Goal: Information Seeking & Learning: Learn about a topic

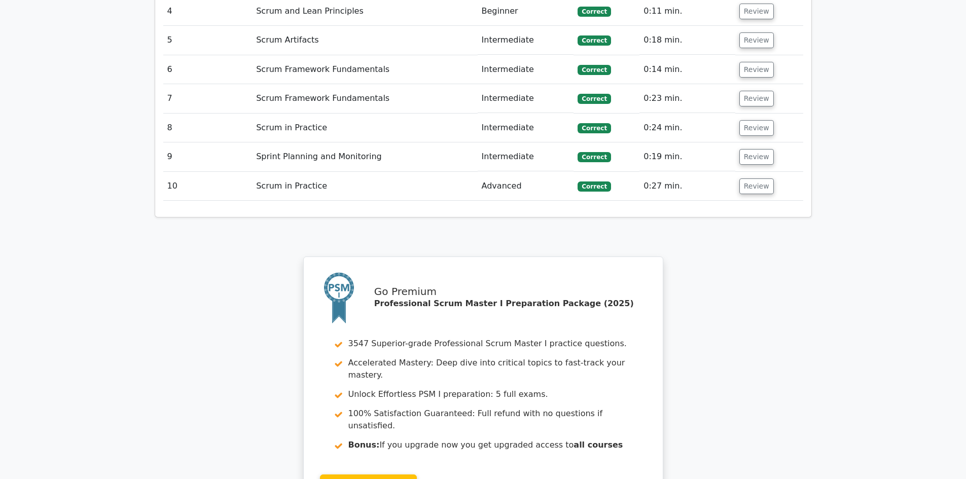
scroll to position [1522, 0]
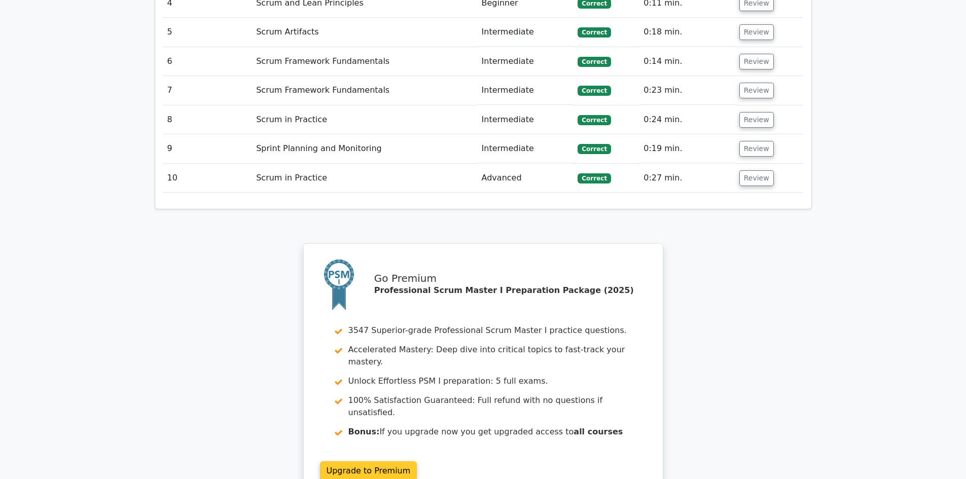
click at [383, 462] on link "Upgrade to Premium" at bounding box center [368, 471] width 97 height 19
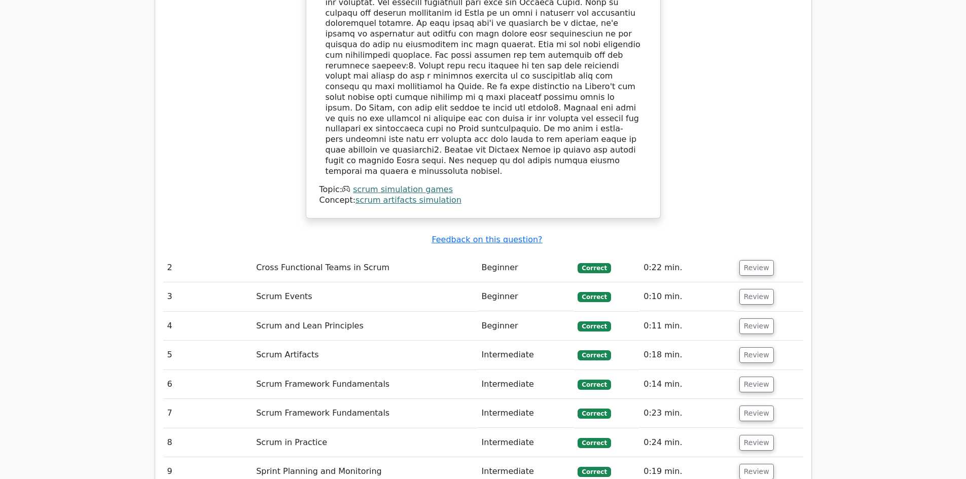
scroll to position [1116, 0]
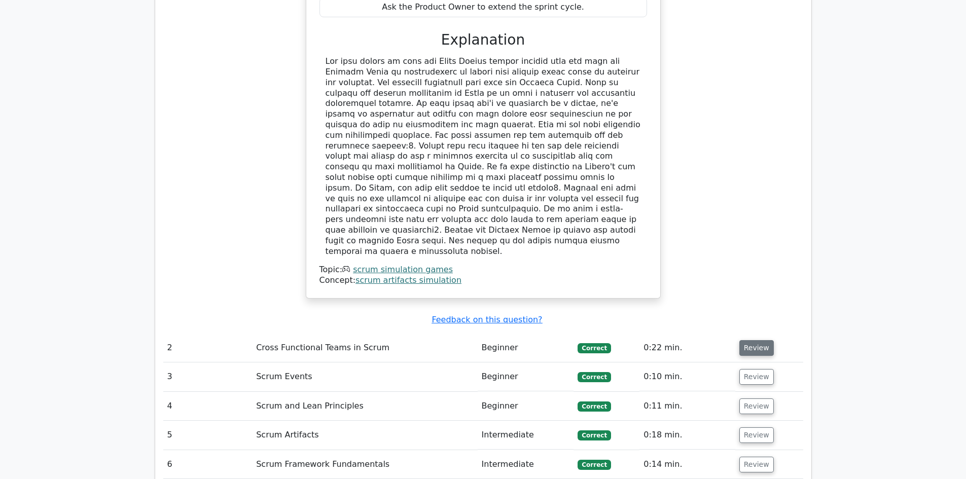
click at [746, 340] on button "Review" at bounding box center [757, 348] width 34 height 16
click at [763, 340] on button "Review" at bounding box center [757, 348] width 34 height 16
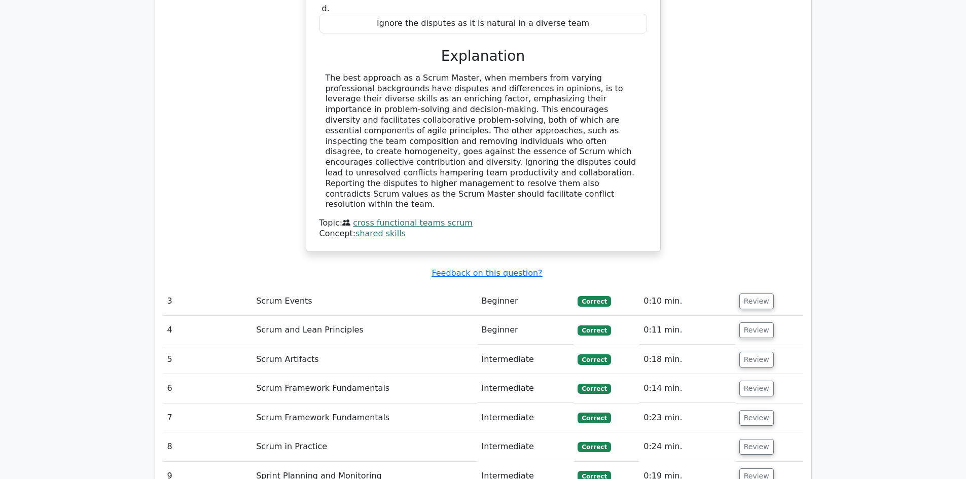
scroll to position [1674, 0]
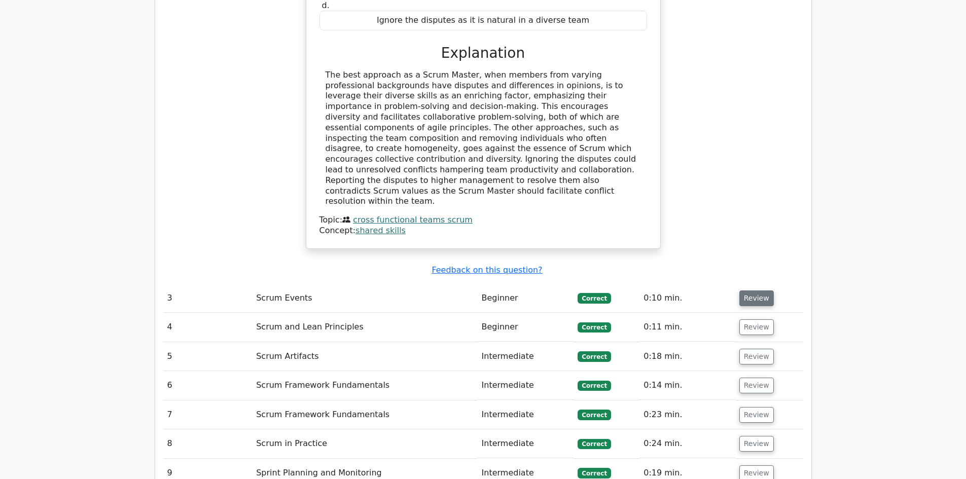
click at [758, 291] on button "Review" at bounding box center [757, 299] width 34 height 16
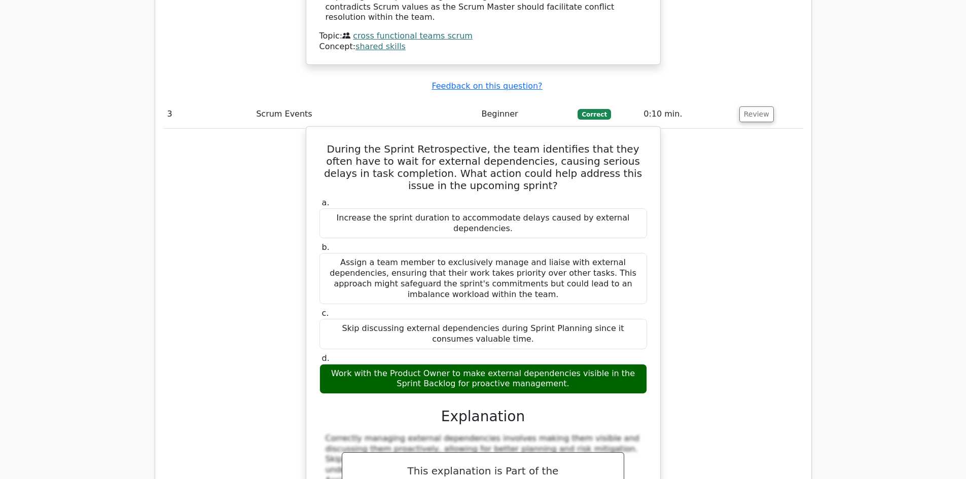
scroll to position [2080, 0]
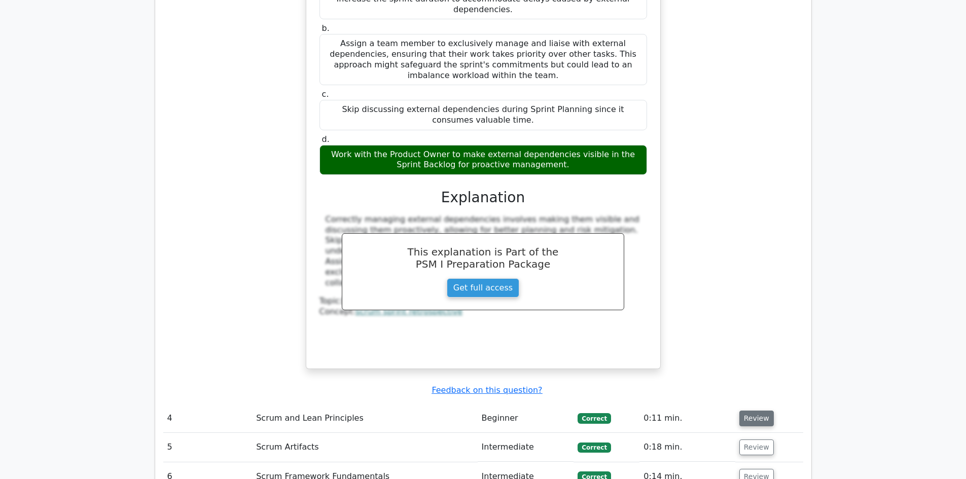
click at [751, 411] on button "Review" at bounding box center [757, 419] width 34 height 16
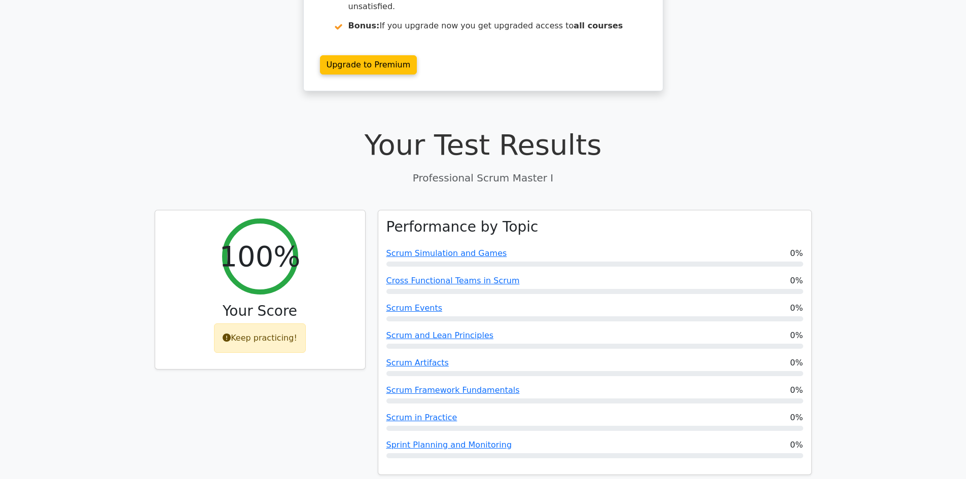
scroll to position [203, 0]
click at [481, 144] on div "Your Test Results Professional Scrum Master I" at bounding box center [483, 156] width 657 height 57
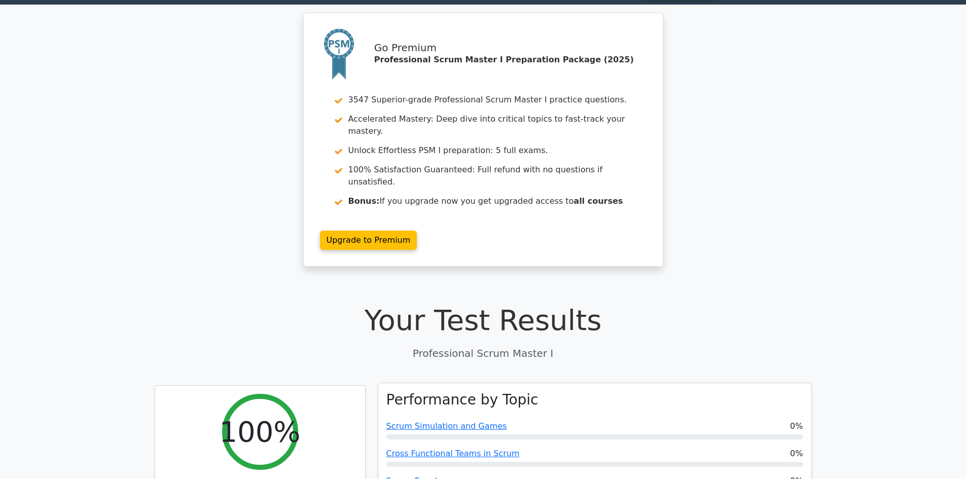
scroll to position [0, 0]
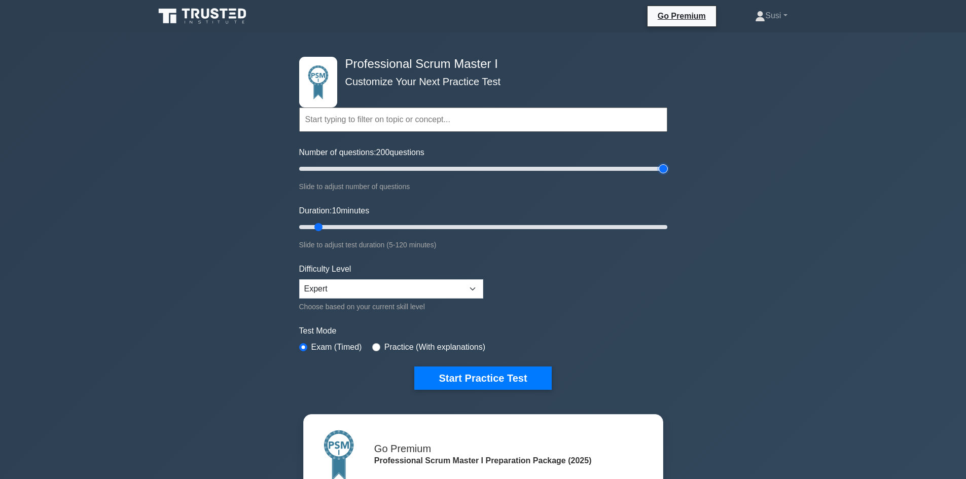
drag, startPoint x: 314, startPoint y: 168, endPoint x: 673, endPoint y: 192, distance: 359.9
type input "200"
click at [668, 175] on input "Number of questions: 200 questions" at bounding box center [483, 169] width 368 height 12
drag, startPoint x: 321, startPoint y: 224, endPoint x: 449, endPoint y: 241, distance: 129.0
type input "50"
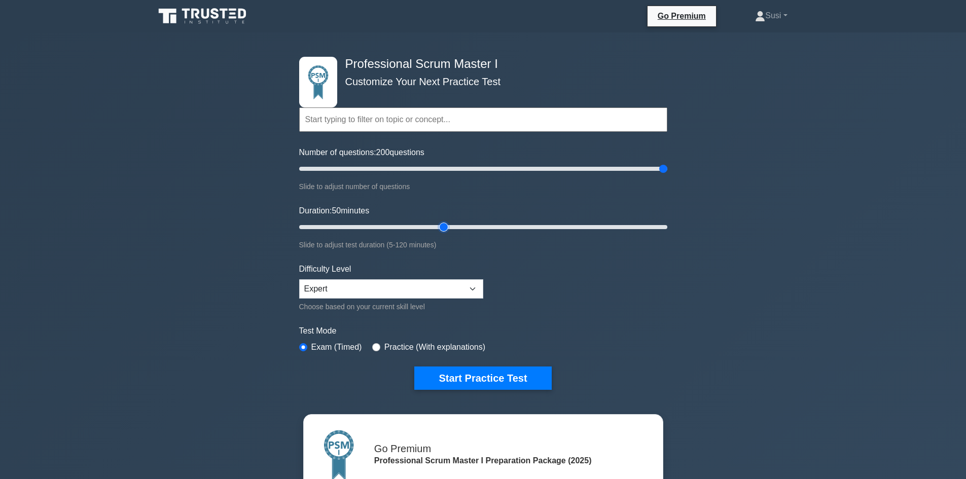
click at [449, 233] on input "Duration: 50 minutes" at bounding box center [483, 227] width 368 height 12
drag, startPoint x: 663, startPoint y: 168, endPoint x: 476, endPoint y: 165, distance: 187.7
type input "100"
click at [476, 165] on input "Number of questions: 100 questions" at bounding box center [483, 169] width 368 height 12
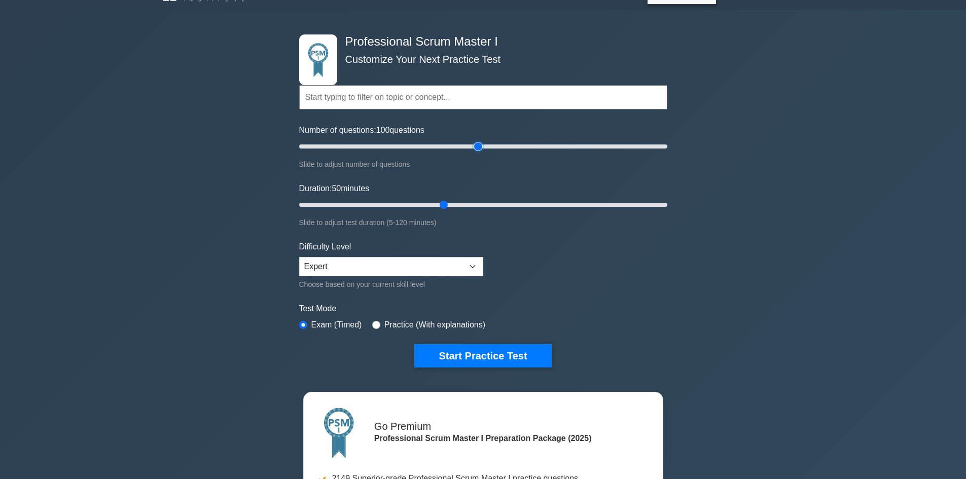
scroll to position [101, 0]
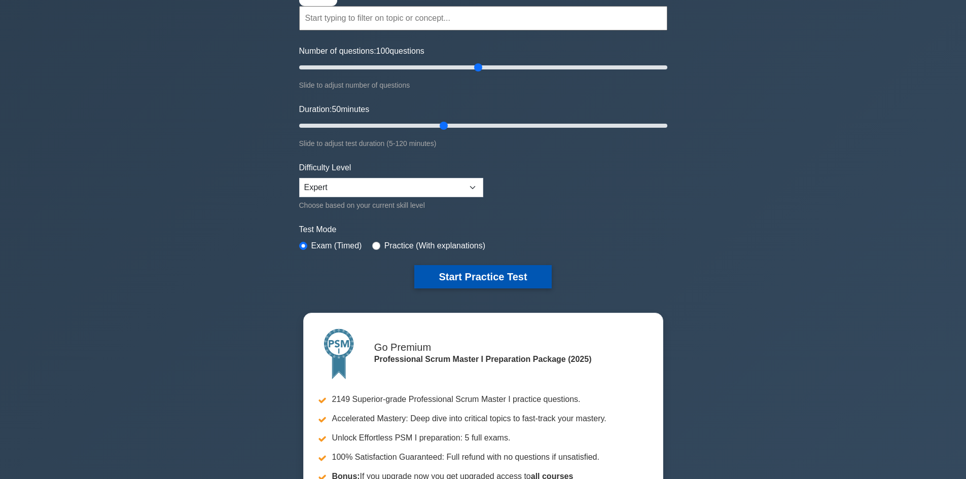
click at [448, 269] on button "Start Practice Test" at bounding box center [482, 276] width 137 height 23
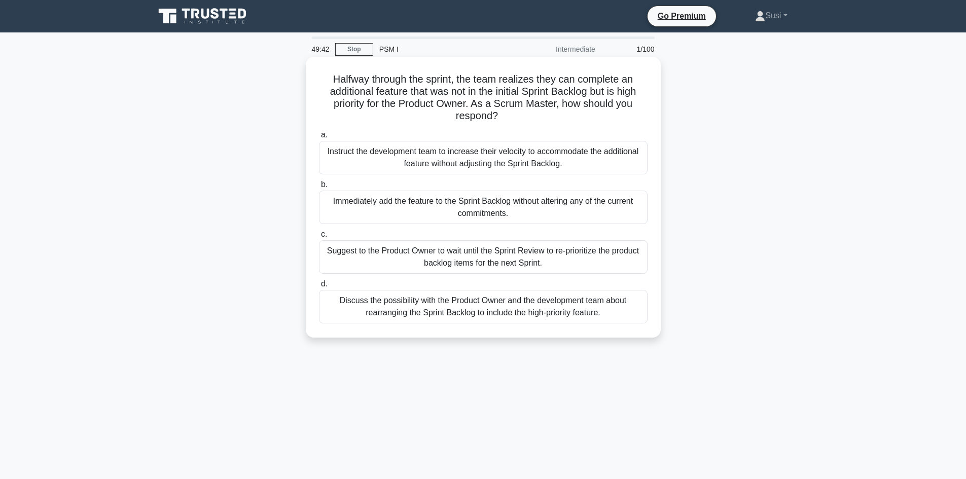
click at [412, 304] on div "Discuss the possibility with the Product Owner and the development team about r…" at bounding box center [483, 306] width 329 height 33
click at [319, 288] on input "d. Discuss the possibility with the Product Owner and the development team abou…" at bounding box center [319, 284] width 0 height 7
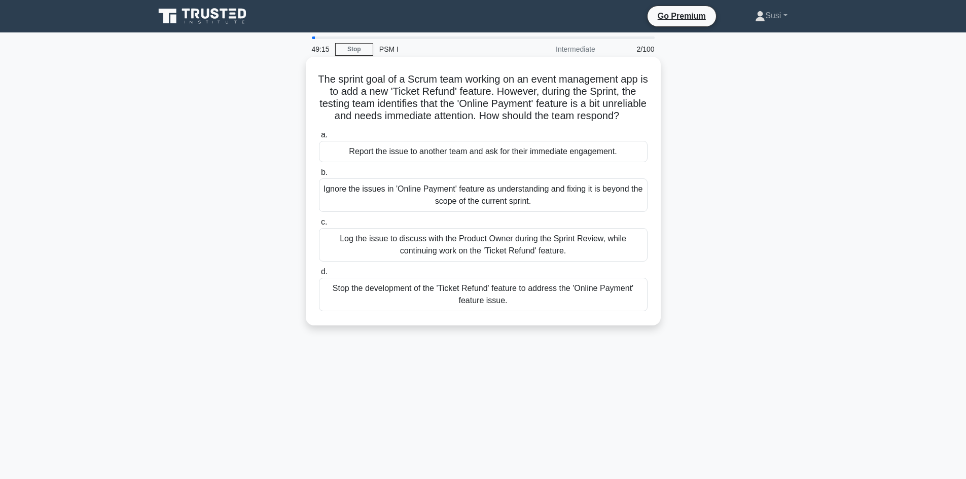
click at [474, 262] on div "Log the issue to discuss with the Product Owner during the Sprint Review, while…" at bounding box center [483, 244] width 329 height 33
click at [319, 226] on input "c. Log the issue to discuss with the Product Owner during the Sprint Review, wh…" at bounding box center [319, 222] width 0 height 7
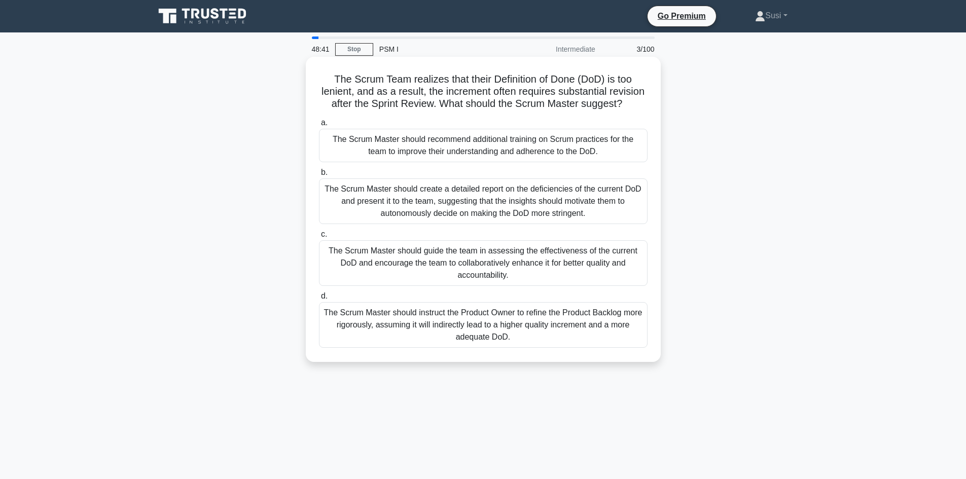
click at [481, 279] on div "The Scrum Master should guide the team in assessing the effectiveness of the cu…" at bounding box center [483, 263] width 329 height 46
click at [319, 238] on input "c. The Scrum Master should guide the team in assessing the effectiveness of the…" at bounding box center [319, 234] width 0 height 7
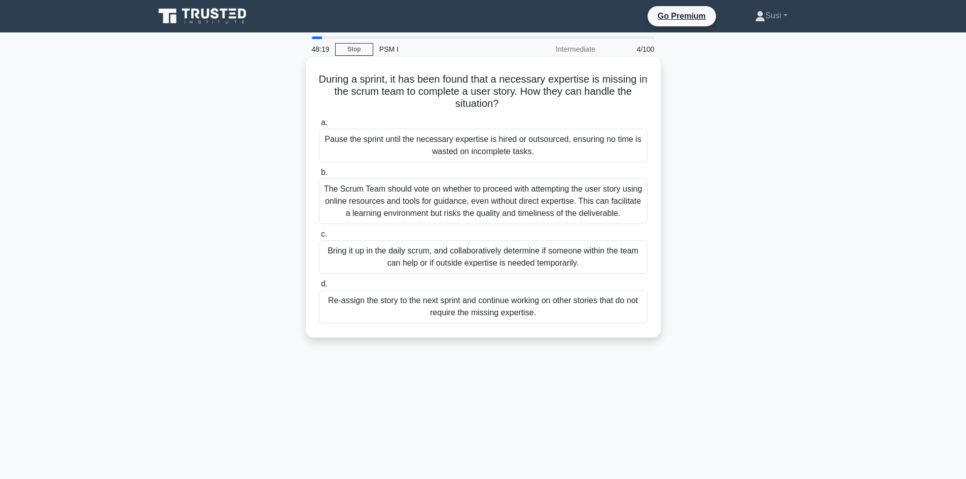
click at [520, 262] on div "Bring it up in the daily scrum, and collaboratively determine if someone within…" at bounding box center [483, 256] width 329 height 33
click at [319, 238] on input "c. Bring it up in the daily scrum, and collaboratively determine if someone wit…" at bounding box center [319, 234] width 0 height 7
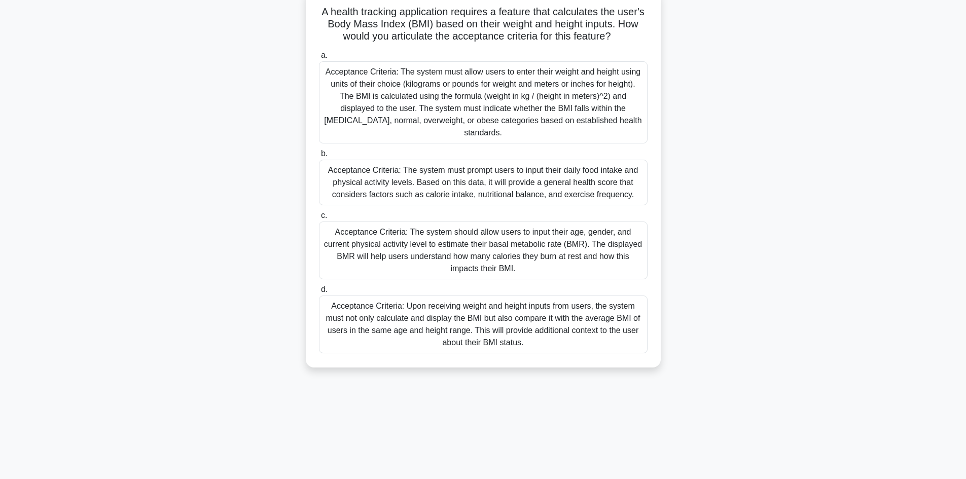
scroll to position [68, 0]
click at [414, 93] on div "Acceptance Criteria: The system must allow users to enter their weight and heig…" at bounding box center [483, 101] width 329 height 82
click at [319, 58] on input "a. Acceptance Criteria: The system must allow users to enter their weight and h…" at bounding box center [319, 54] width 0 height 7
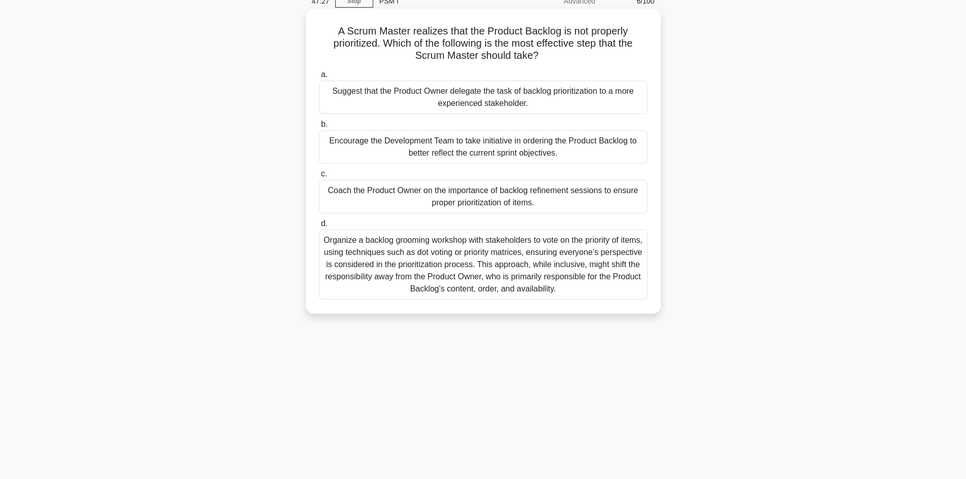
scroll to position [51, 0]
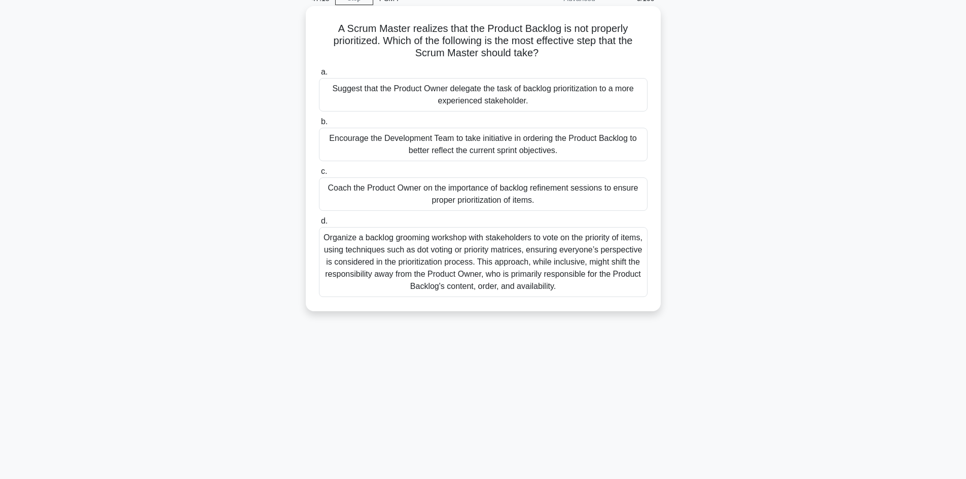
click at [435, 197] on div "Coach the Product Owner on the importance of backlog refinement sessions to ens…" at bounding box center [483, 194] width 329 height 33
click at [319, 175] on input "c. Coach the Product Owner on the importance of backlog refinement sessions to …" at bounding box center [319, 171] width 0 height 7
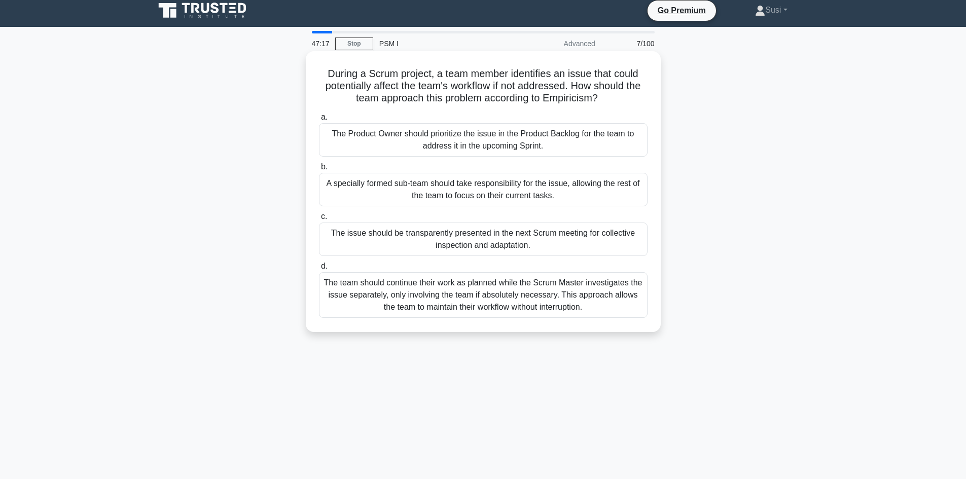
scroll to position [0, 0]
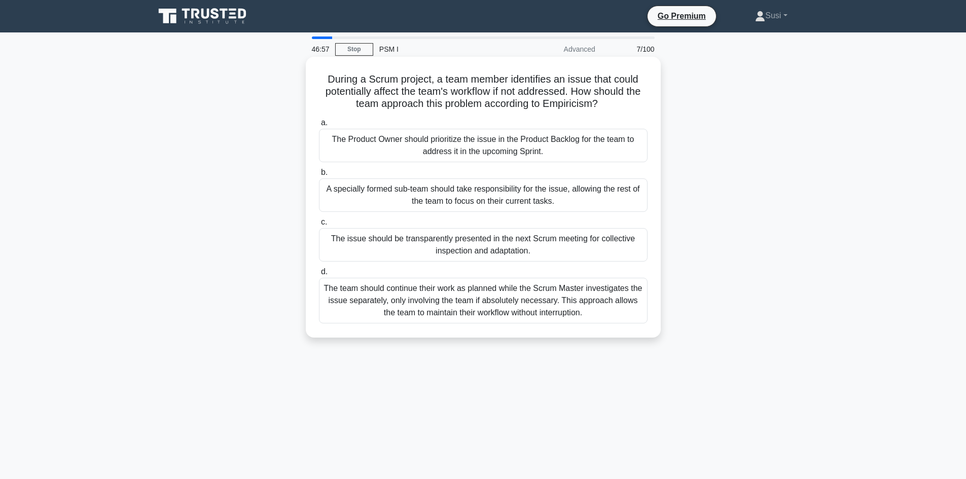
click at [381, 243] on div "The issue should be transparently presented in the next Scrum meeting for colle…" at bounding box center [483, 244] width 329 height 33
click at [319, 226] on input "c. The issue should be transparently presented in the next Scrum meeting for co…" at bounding box center [319, 222] width 0 height 7
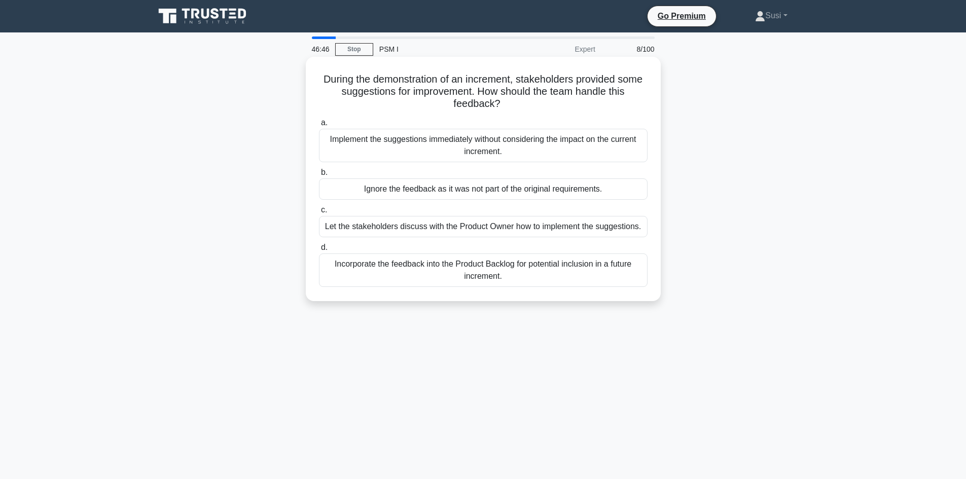
click at [375, 265] on div "Incorporate the feedback into the Product Backlog for potential inclusion in a …" at bounding box center [483, 270] width 329 height 33
click at [319, 251] on input "d. Incorporate the feedback into the Product Backlog for potential inclusion in…" at bounding box center [319, 247] width 0 height 7
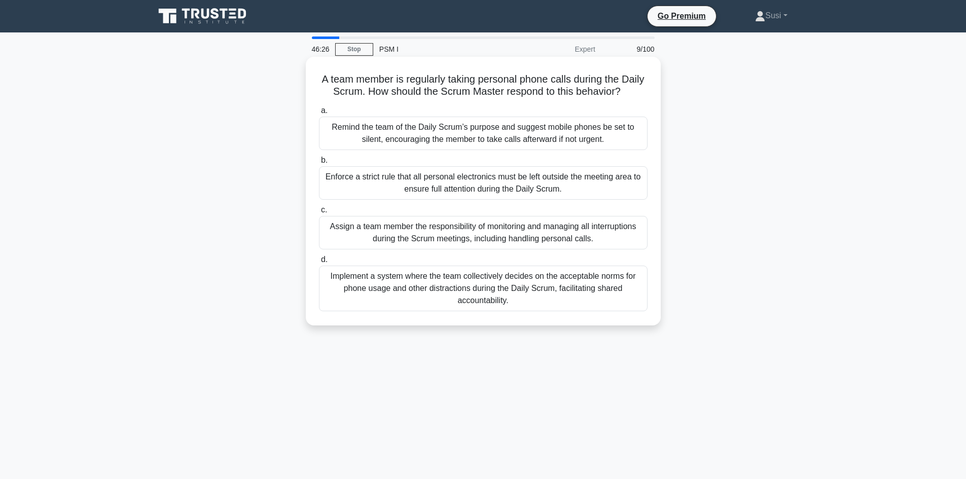
click at [389, 297] on div "Implement a system where the team collectively decides on the acceptable norms …" at bounding box center [483, 289] width 329 height 46
click at [319, 263] on input "d. Implement a system where the team collectively decides on the acceptable nor…" at bounding box center [319, 260] width 0 height 7
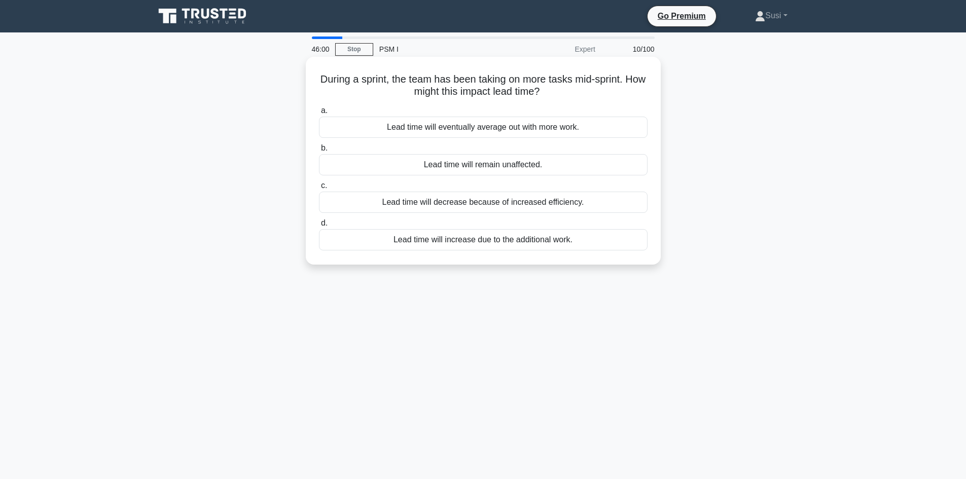
click at [438, 204] on div "Lead time will decrease because of increased efficiency." at bounding box center [483, 202] width 329 height 21
click at [319, 189] on input "c. Lead time will decrease because of increased efficiency." at bounding box center [319, 186] width 0 height 7
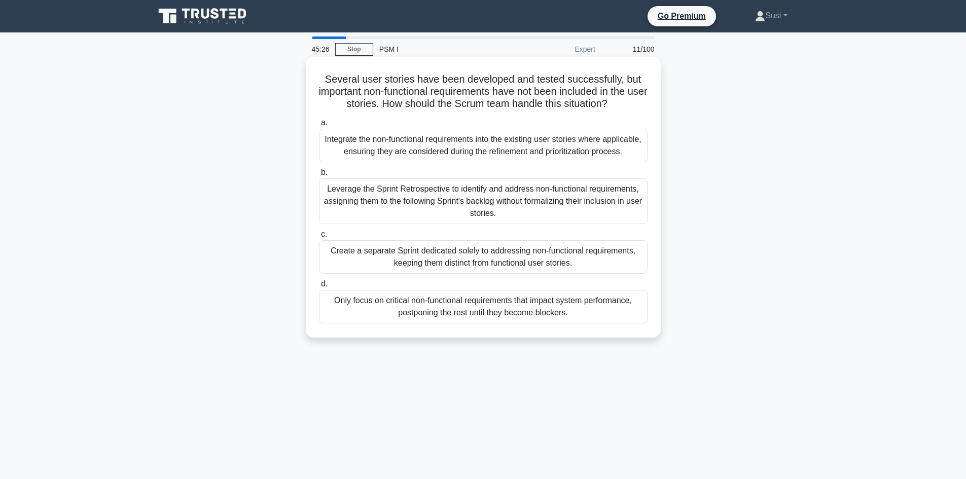
click at [426, 195] on div "Leverage the Sprint Retrospective to identify and address non-functional requir…" at bounding box center [483, 202] width 329 height 46
click at [319, 176] on input "b. Leverage the Sprint Retrospective to identify and address non-functional req…" at bounding box center [319, 172] width 0 height 7
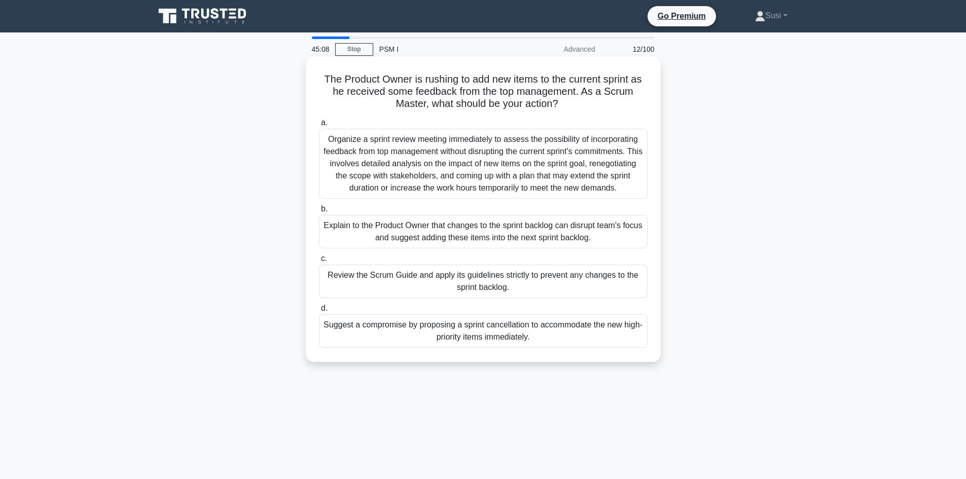
click at [476, 247] on div "Explain to the Product Owner that changes to the sprint backlog can disrupt tea…" at bounding box center [483, 231] width 329 height 33
click at [319, 213] on input "b. Explain to the Product Owner that changes to the sprint backlog can disrupt …" at bounding box center [319, 209] width 0 height 7
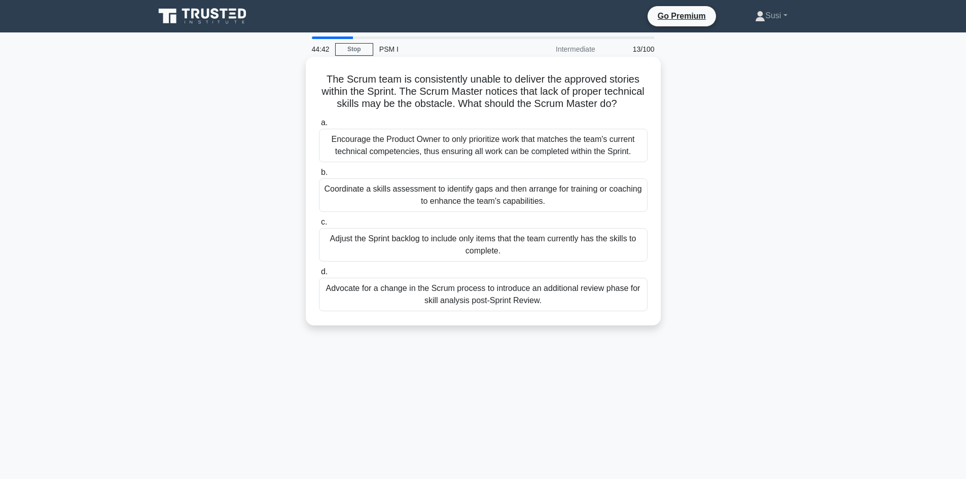
click at [454, 262] on div "Adjust the Sprint backlog to include only items that the team currently has the…" at bounding box center [483, 244] width 329 height 33
click at [319, 226] on input "c. Adjust the Sprint backlog to include only items that the team currently has …" at bounding box center [319, 222] width 0 height 7
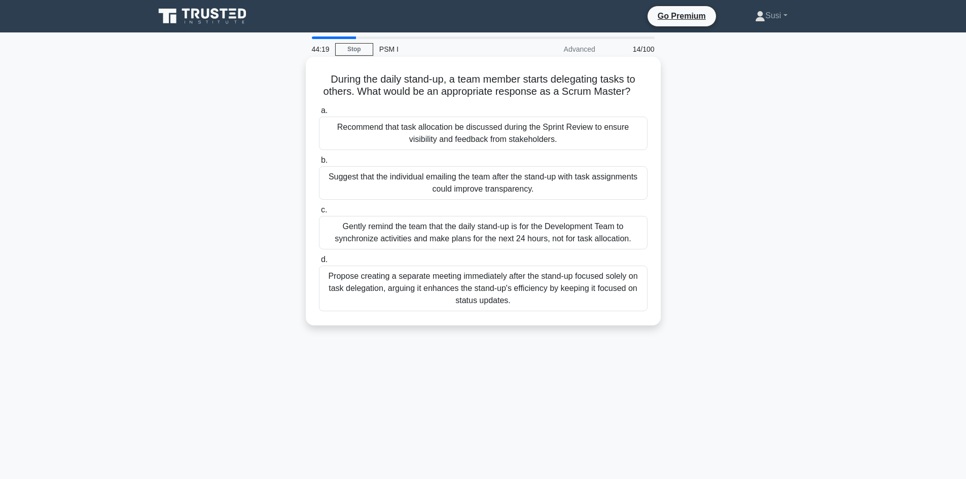
click at [463, 229] on div "Gently remind the team that the daily stand-up is for the Development Team to s…" at bounding box center [483, 232] width 329 height 33
click at [319, 214] on input "c. Gently remind the team that the daily stand-up is for the Development Team t…" at bounding box center [319, 210] width 0 height 7
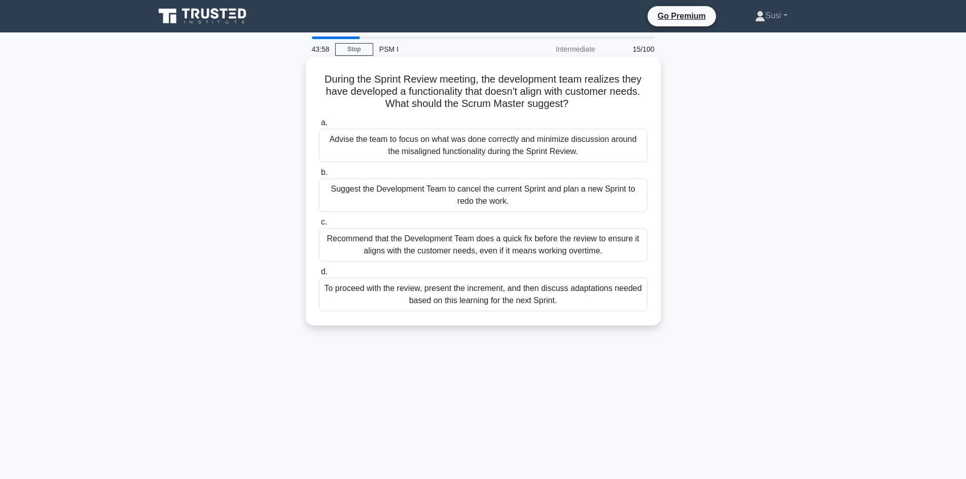
click at [447, 307] on div "To proceed with the review, present the increment, and then discuss adaptations…" at bounding box center [483, 294] width 329 height 33
click at [319, 275] on input "d. To proceed with the review, present the increment, and then discuss adaptati…" at bounding box center [319, 272] width 0 height 7
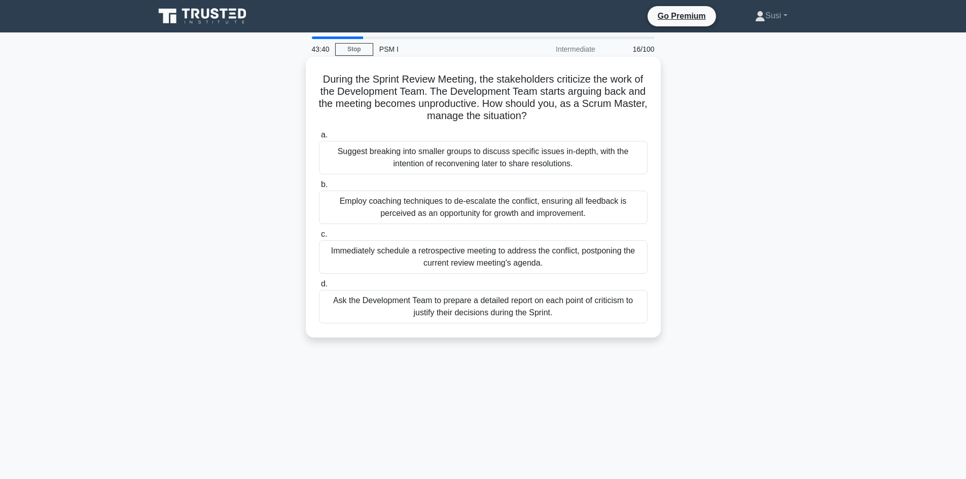
click at [528, 211] on div "Employ coaching techniques to de-escalate the conflict, ensuring all feedback i…" at bounding box center [483, 207] width 329 height 33
click at [319, 188] on input "b. Employ coaching techniques to de-escalate the conflict, ensuring all feedbac…" at bounding box center [319, 185] width 0 height 7
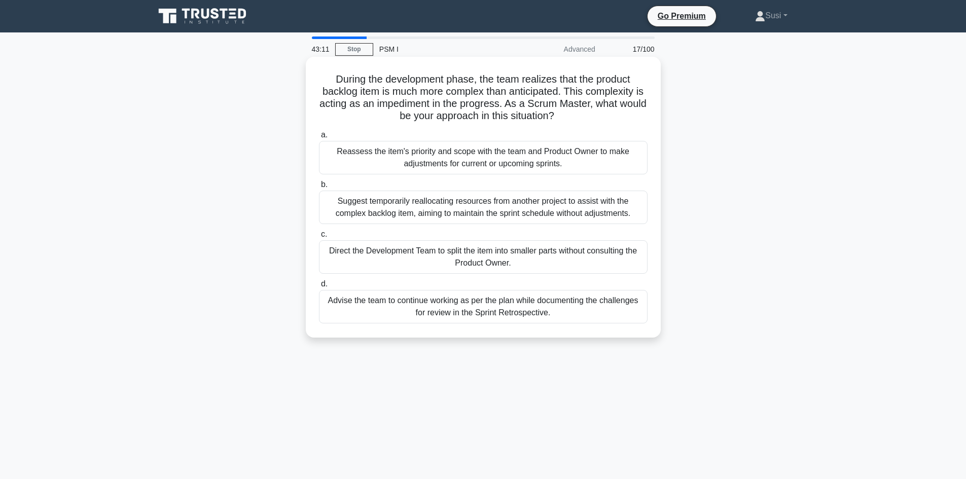
click at [389, 169] on div "Reassess the item's priority and scope with the team and Product Owner to make …" at bounding box center [483, 157] width 329 height 33
click at [319, 138] on input "a. Reassess the item's priority and scope with the team and Product Owner to ma…" at bounding box center [319, 135] width 0 height 7
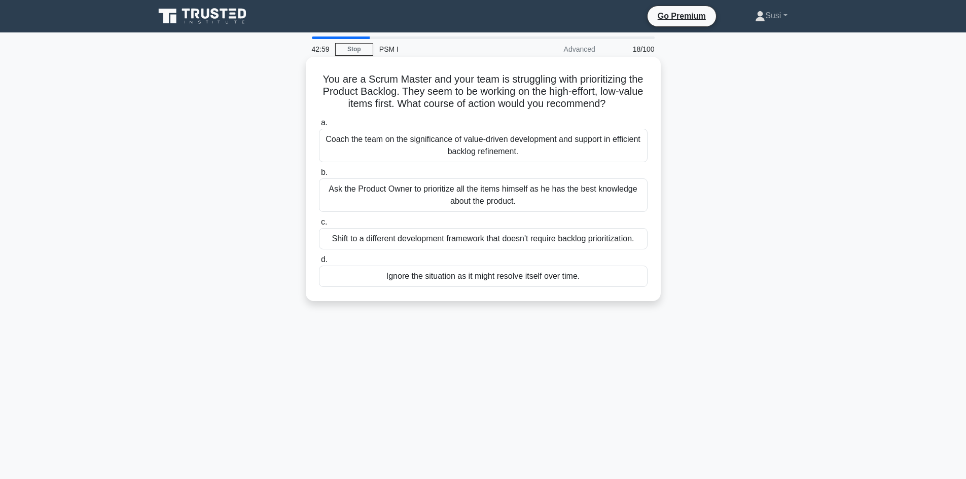
click at [389, 200] on div "Ask the Product Owner to prioritize all the items himself as he has the best kn…" at bounding box center [483, 195] width 329 height 33
click at [319, 176] on input "b. Ask the Product Owner to prioritize all the items himself as he has the best…" at bounding box center [319, 172] width 0 height 7
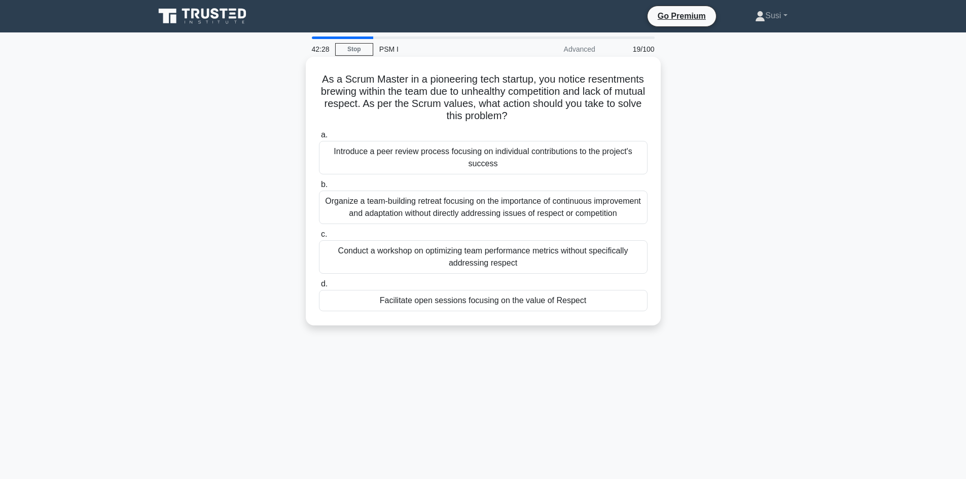
click at [476, 311] on div "Facilitate open sessions focusing on the value of Respect" at bounding box center [483, 300] width 329 height 21
click at [319, 288] on input "d. Facilitate open sessions focusing on the value of Respect" at bounding box center [319, 284] width 0 height 7
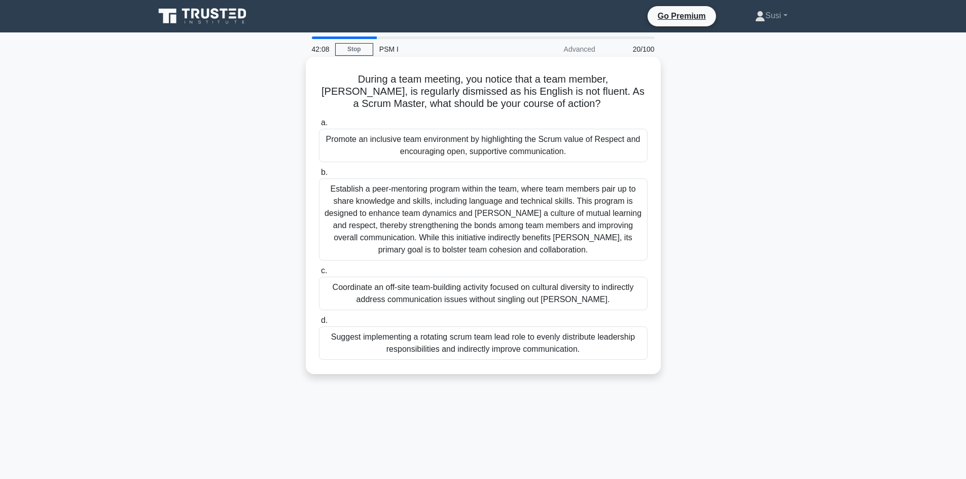
click at [498, 148] on div "Promote an inclusive team environment by highlighting the Scrum value of Respec…" at bounding box center [483, 145] width 329 height 33
click at [319, 126] on input "a. Promote an inclusive team environment by highlighting the Scrum value of Res…" at bounding box center [319, 123] width 0 height 7
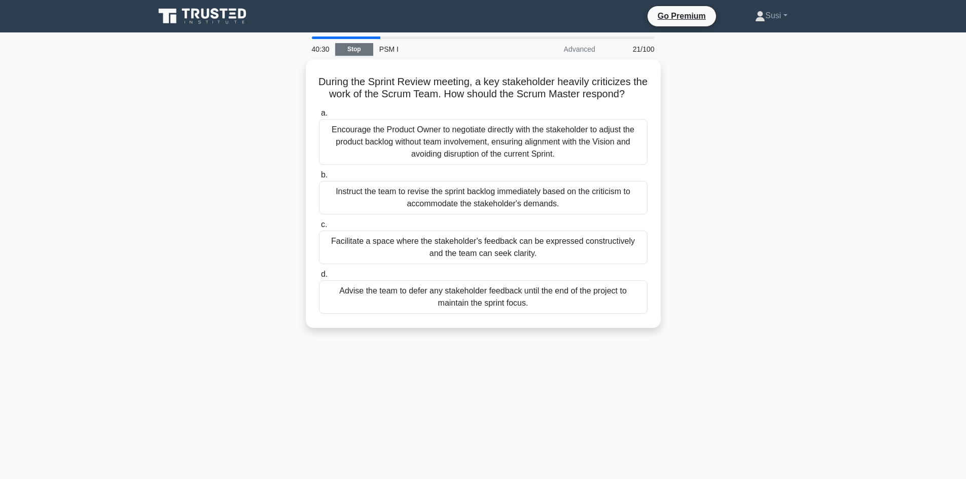
click at [365, 51] on link "Stop" at bounding box center [354, 49] width 38 height 13
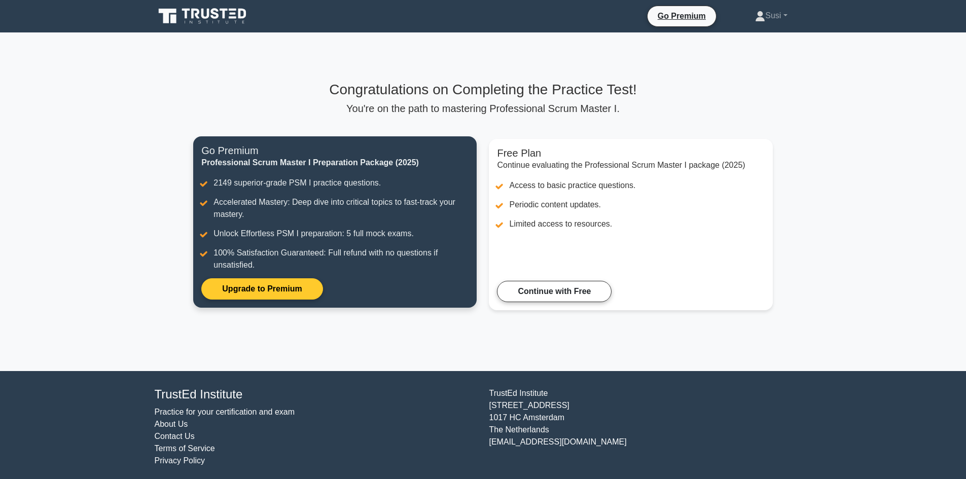
scroll to position [4, 0]
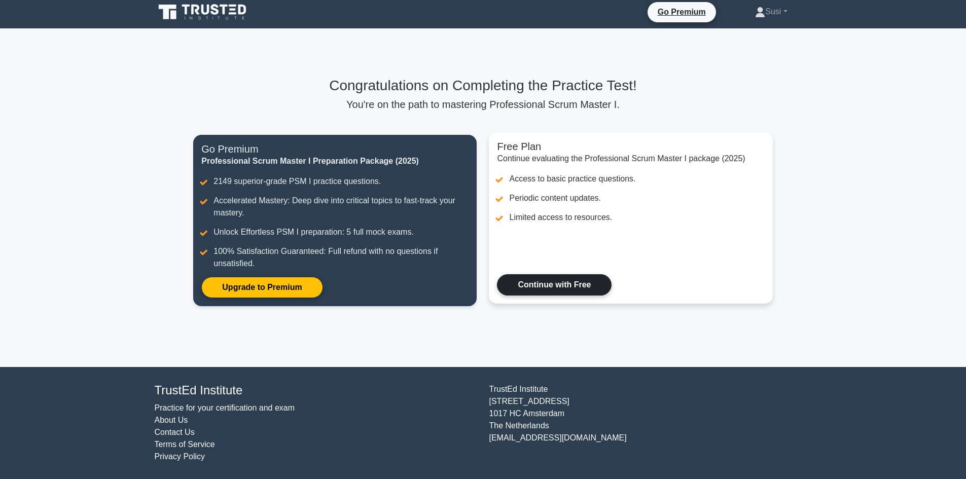
click at [566, 279] on link "Continue with Free" at bounding box center [554, 284] width 115 height 21
